Goal: Task Accomplishment & Management: Manage account settings

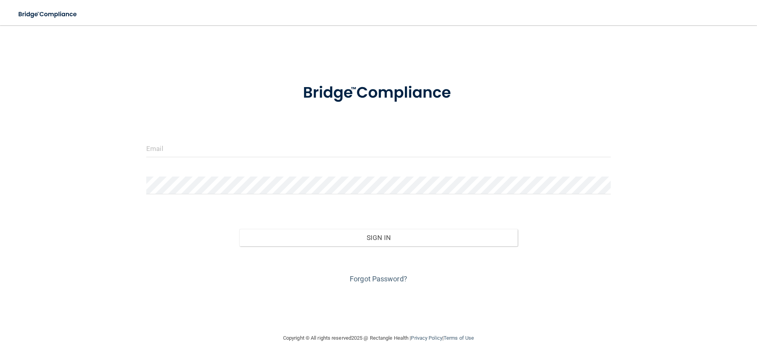
click at [179, 138] on form "Invalid email/password. You don't have permission to access that page. Sign In …" at bounding box center [378, 179] width 465 height 213
click at [166, 150] on input "email" at bounding box center [378, 149] width 465 height 18
type input "[EMAIL_ADDRESS][DOMAIN_NAME]"
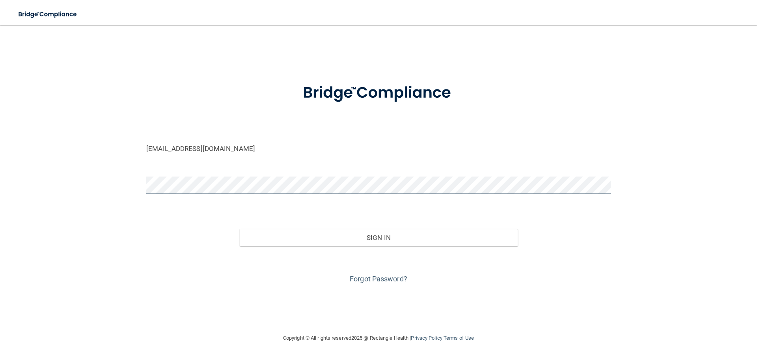
click at [239, 229] on button "Sign In" at bounding box center [378, 237] width 279 height 17
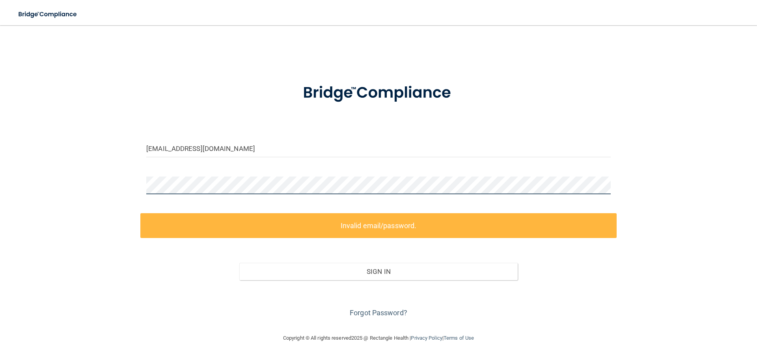
click at [85, 179] on div "comdental@comcast.net Invalid email/password. You don't have permission to acce…" at bounding box center [379, 179] width 726 height 293
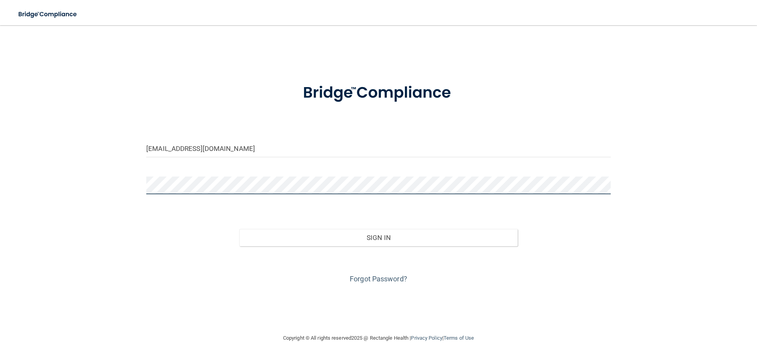
click at [239, 229] on button "Sign In" at bounding box center [378, 237] width 279 height 17
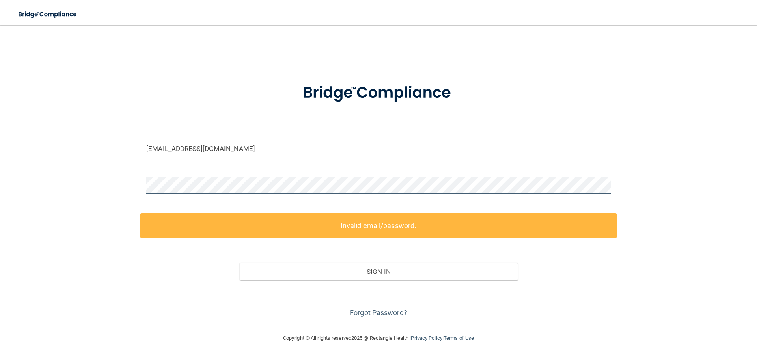
click at [108, 179] on div "comdental@comcast.net Invalid email/password. You don't have permission to acce…" at bounding box center [379, 179] width 726 height 293
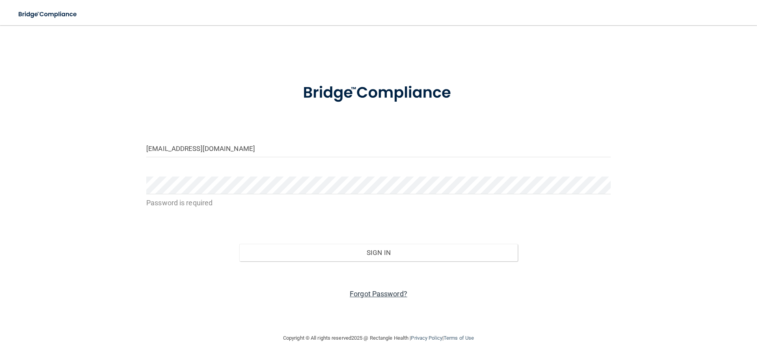
click at [386, 296] on link "Forgot Password?" at bounding box center [379, 294] width 58 height 8
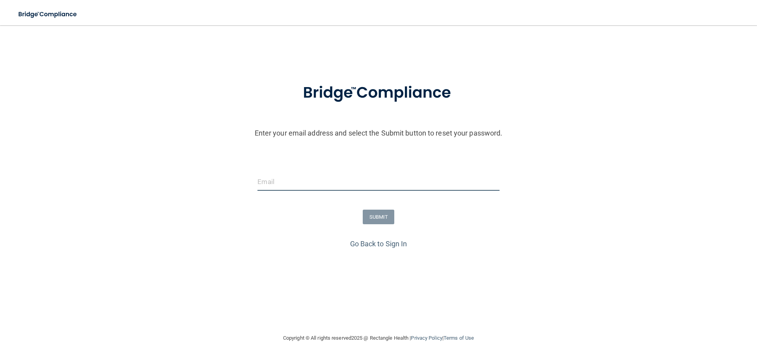
click at [284, 183] on input "email" at bounding box center [378, 182] width 242 height 18
type input "[EMAIL_ADDRESS][DOMAIN_NAME]"
click at [376, 219] on button "SUBMIT" at bounding box center [379, 217] width 32 height 15
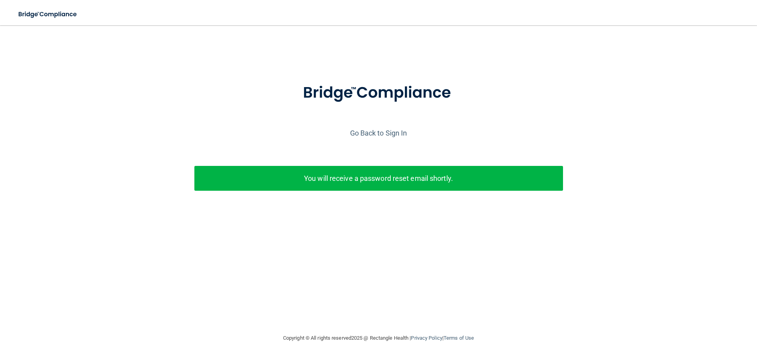
click at [417, 183] on p "You will receive a password reset email shortly." at bounding box center [378, 178] width 357 height 13
click at [410, 172] on p "You will receive a password reset email shortly." at bounding box center [378, 178] width 357 height 13
click at [369, 134] on link "Go Back to Sign In" at bounding box center [378, 133] width 57 height 8
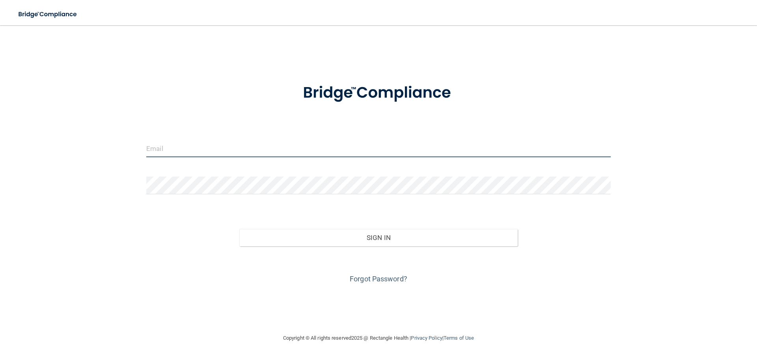
click at [186, 150] on input "email" at bounding box center [378, 149] width 465 height 18
type input "comdental@comcast.net"
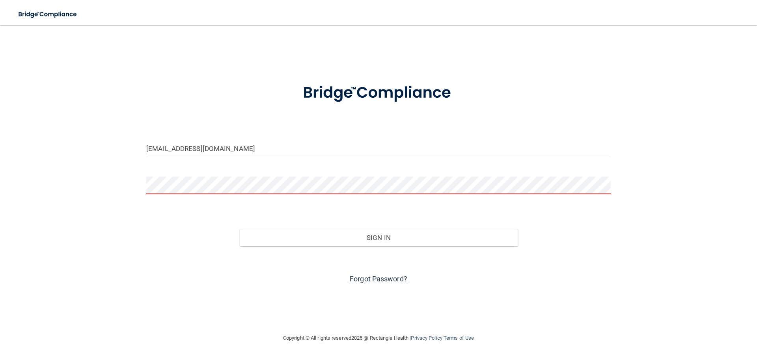
click at [375, 277] on link "Forgot Password?" at bounding box center [379, 279] width 58 height 8
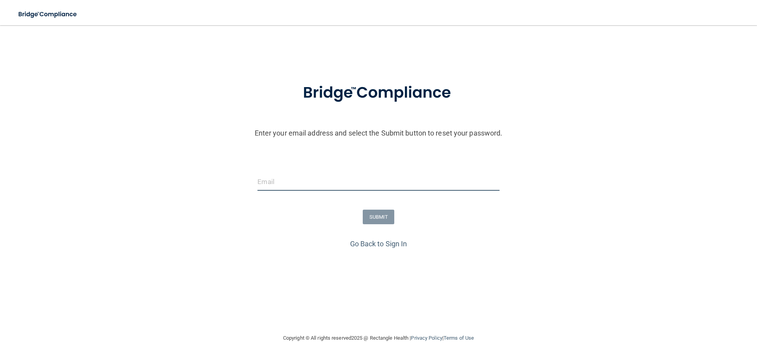
click at [330, 179] on input "email" at bounding box center [378, 182] width 242 height 18
type input "[EMAIL_ADDRESS][DOMAIN_NAME]"
click at [382, 220] on button "SUBMIT" at bounding box center [379, 217] width 32 height 15
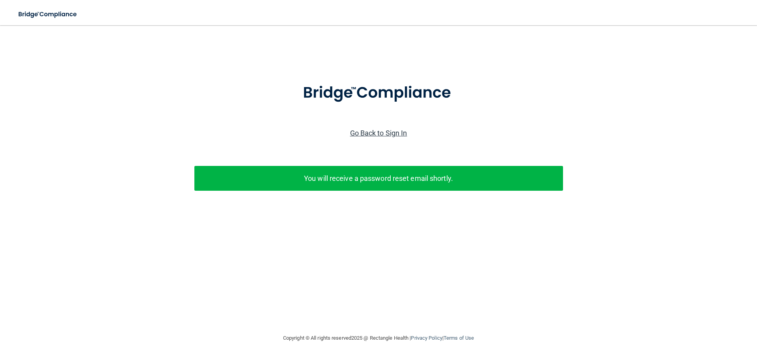
click at [396, 131] on link "Go Back to Sign In" at bounding box center [378, 133] width 57 height 8
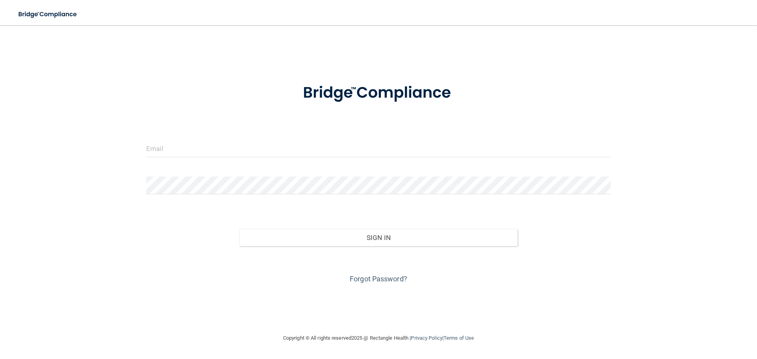
click at [263, 139] on form "Invalid email/password. You don't have permission to access that page. Sign In …" at bounding box center [378, 179] width 465 height 213
click at [160, 125] on form "Invalid email/password. You don't have permission to access that page. Sign In …" at bounding box center [378, 179] width 465 height 213
click at [171, 138] on form "Invalid email/password. You don't have permission to access that page. Sign In …" at bounding box center [378, 179] width 465 height 213
click at [58, 16] on img at bounding box center [48, 14] width 73 height 16
click at [60, 17] on img at bounding box center [48, 14] width 73 height 16
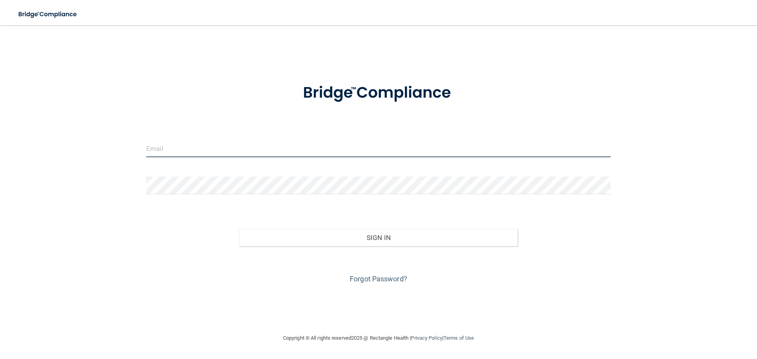
click at [177, 151] on input "email" at bounding box center [378, 149] width 465 height 18
type input "comdental@comcast.net"
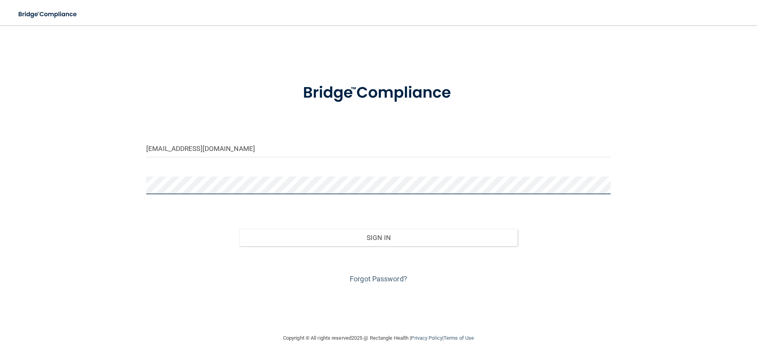
click at [239, 229] on button "Sign In" at bounding box center [378, 237] width 279 height 17
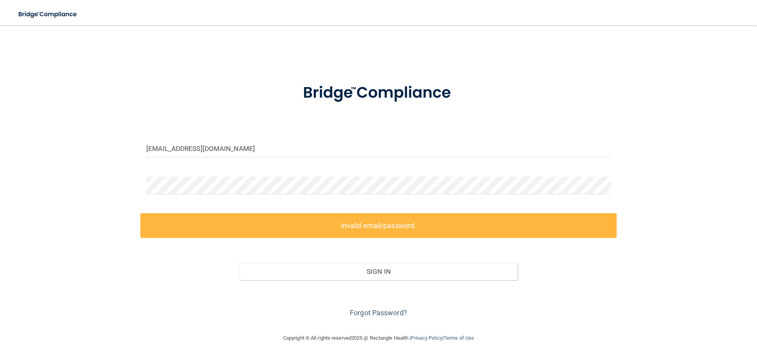
click at [398, 229] on label "Invalid email/password." at bounding box center [378, 225] width 476 height 25
click at [36, 166] on div "comdental@comcast.net Invalid email/password. You don't have permission to acce…" at bounding box center [379, 179] width 726 height 293
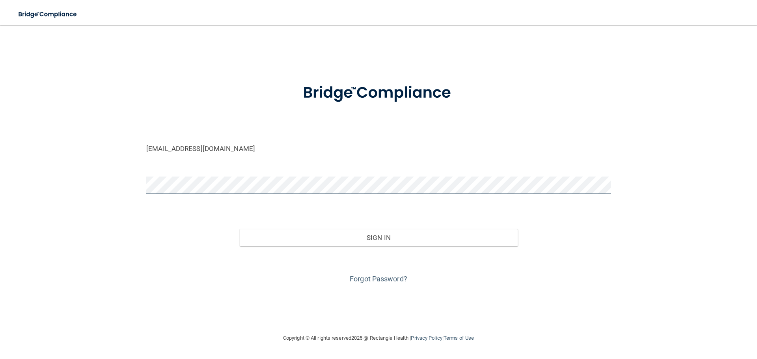
click at [239, 229] on button "Sign In" at bounding box center [378, 237] width 279 height 17
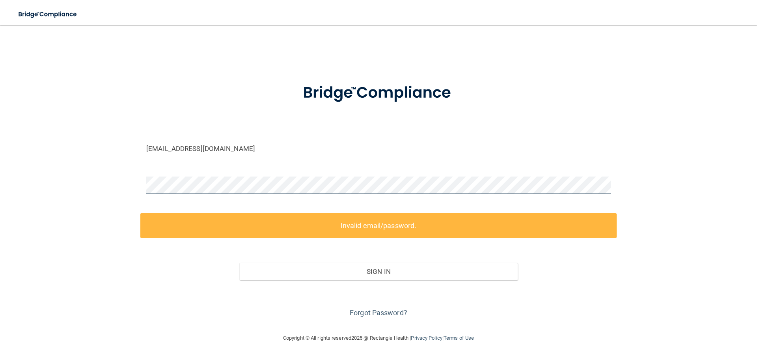
click at [80, 184] on div "comdental@comcast.net Invalid email/password. You don't have permission to acce…" at bounding box center [379, 179] width 726 height 293
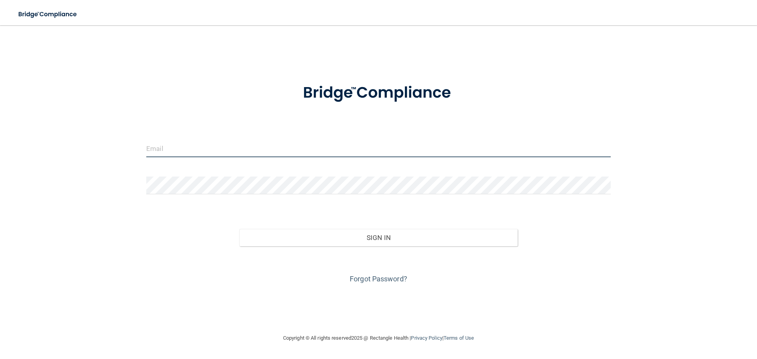
click at [160, 145] on input "email" at bounding box center [378, 149] width 465 height 18
type input "[EMAIL_ADDRESS][DOMAIN_NAME]"
click at [212, 155] on input "email" at bounding box center [378, 149] width 465 height 18
type input "[EMAIL_ADDRESS][DOMAIN_NAME]"
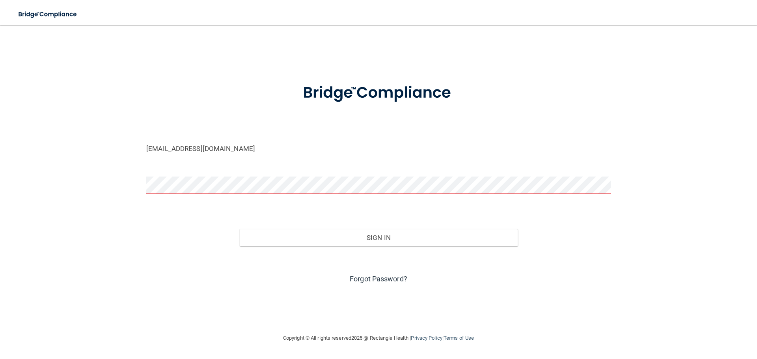
click at [404, 283] on div "Forgot Password?" at bounding box center [378, 265] width 476 height 39
click at [37, 11] on img at bounding box center [48, 14] width 73 height 16
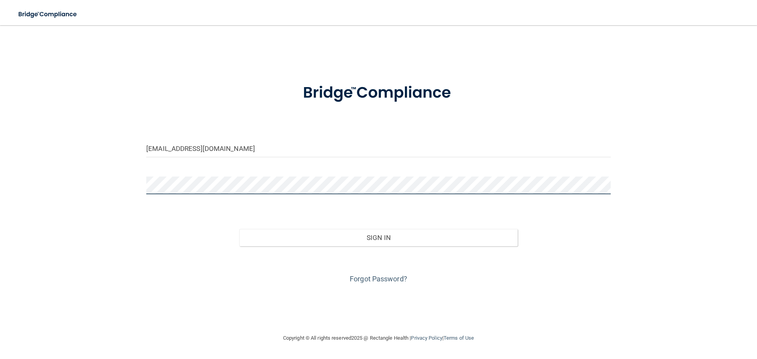
click at [239, 229] on button "Sign In" at bounding box center [378, 237] width 279 height 17
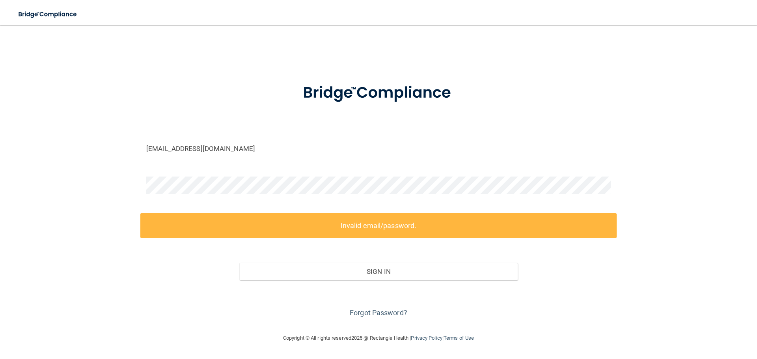
click at [400, 223] on label "Invalid email/password." at bounding box center [378, 225] width 476 height 25
click at [20, 186] on div "comdental@comcast.net Invalid email/password. You don't have permission to acce…" at bounding box center [379, 179] width 726 height 293
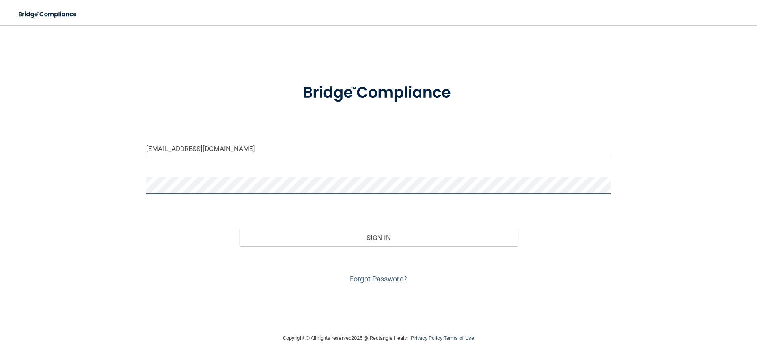
click at [239, 229] on button "Sign In" at bounding box center [378, 237] width 279 height 17
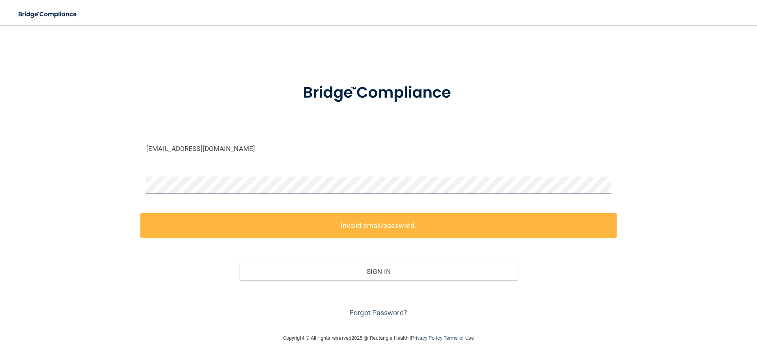
click at [78, 186] on div "comdental@comcast.net Invalid email/password. You don't have permission to acce…" at bounding box center [379, 179] width 726 height 293
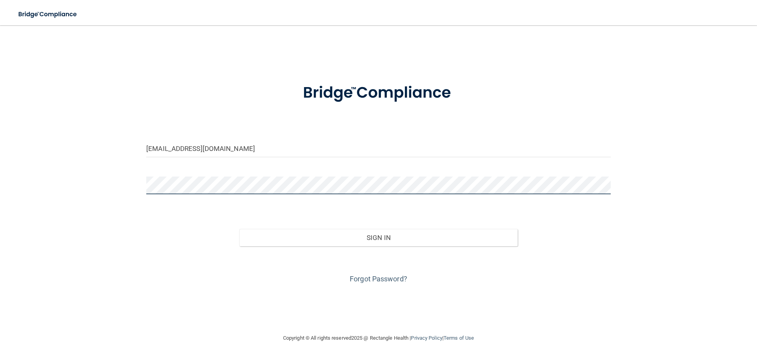
click at [239, 229] on button "Sign In" at bounding box center [378, 237] width 279 height 17
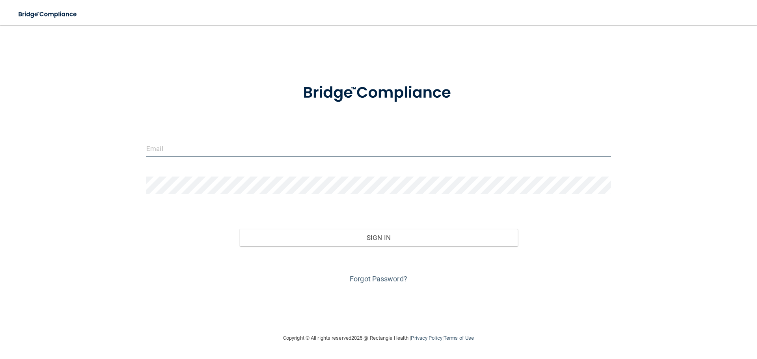
click at [192, 150] on input "email" at bounding box center [378, 149] width 465 height 18
type input "[EMAIL_ADDRESS][DOMAIN_NAME]"
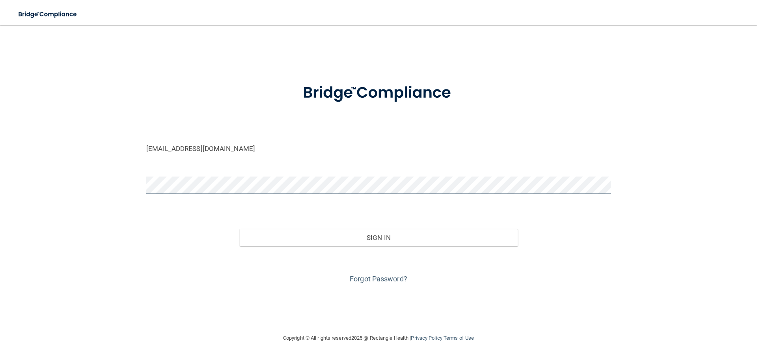
click at [239, 229] on button "Sign In" at bounding box center [378, 237] width 279 height 17
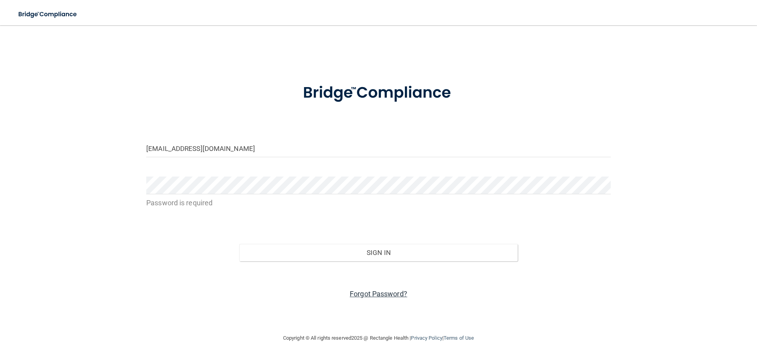
click at [394, 292] on link "Forgot Password?" at bounding box center [379, 294] width 58 height 8
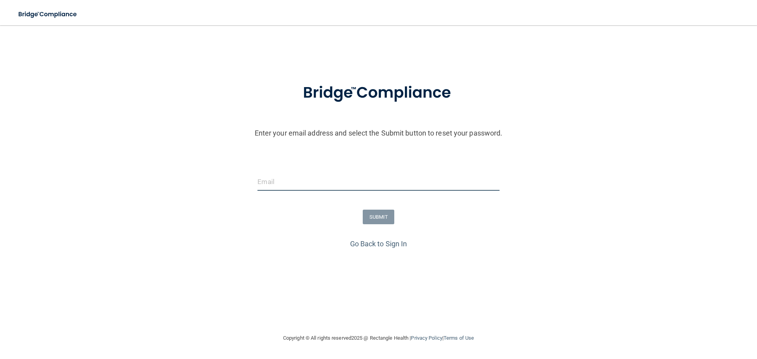
click at [287, 181] on input "email" at bounding box center [378, 182] width 242 height 18
type input "[EMAIL_ADDRESS][DOMAIN_NAME]"
click at [370, 220] on button "SUBMIT" at bounding box center [379, 217] width 32 height 15
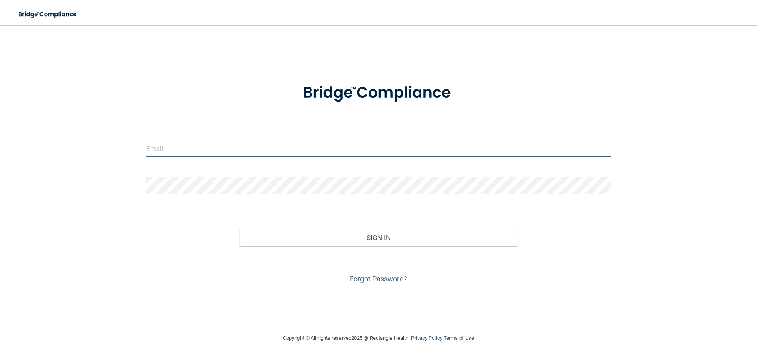
drag, startPoint x: 205, startPoint y: 155, endPoint x: 204, endPoint y: 147, distance: 7.1
click at [205, 153] on input "email" at bounding box center [378, 149] width 465 height 18
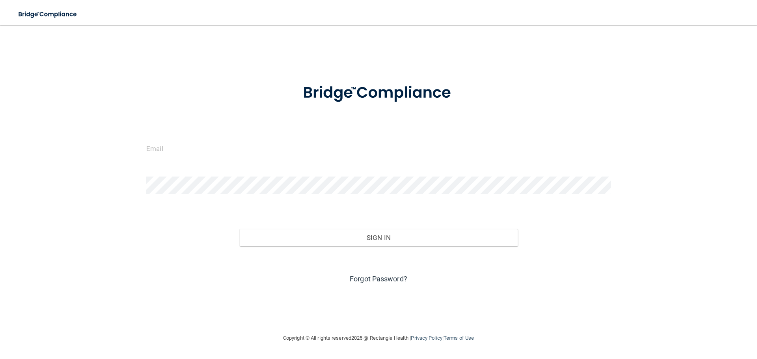
click at [393, 276] on link "Forgot Password?" at bounding box center [379, 279] width 58 height 8
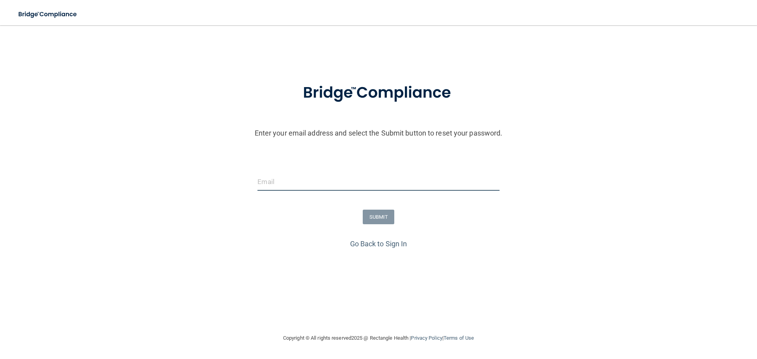
click at [294, 188] on input "email" at bounding box center [378, 182] width 242 height 18
type input "d"
type input "comdental@comcast.net"
click at [369, 216] on button "SUBMIT" at bounding box center [379, 217] width 32 height 15
